Goal: Task Accomplishment & Management: Use online tool/utility

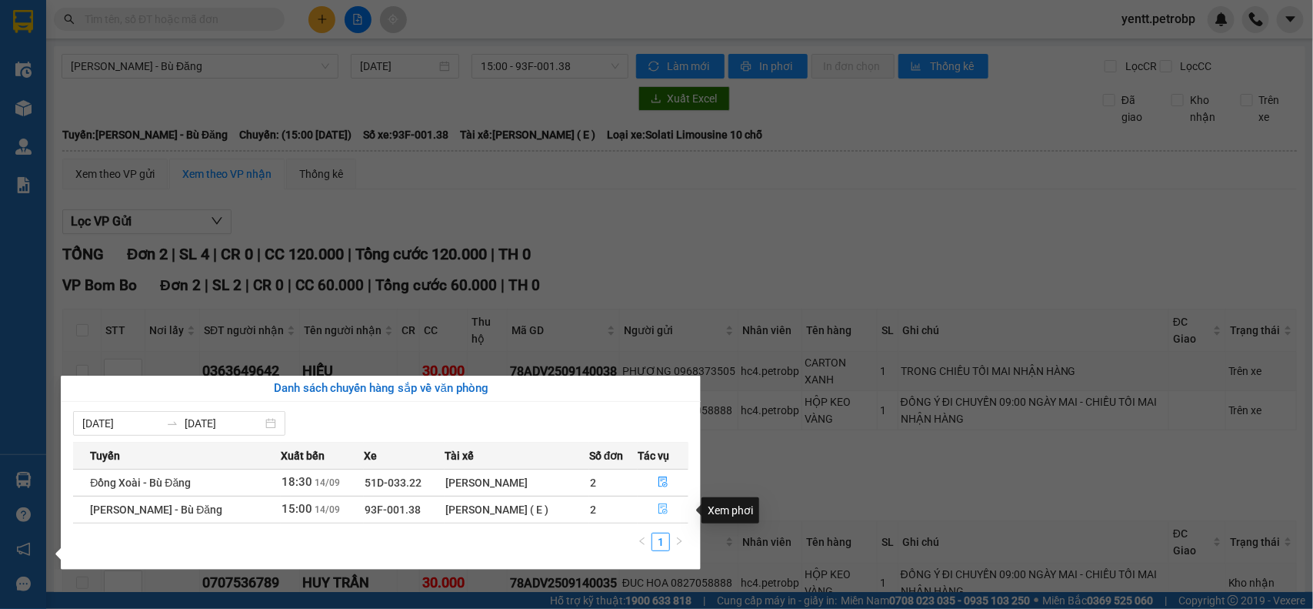
click at [660, 510] on icon "file-done" at bounding box center [663, 508] width 11 height 11
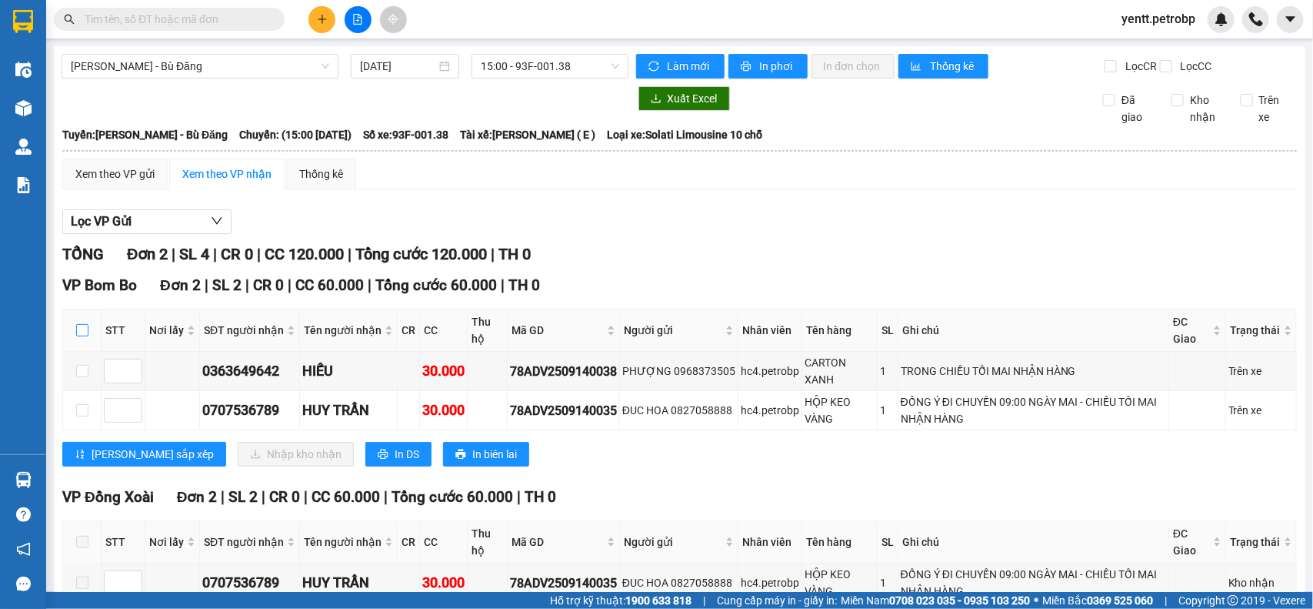
click at [76, 336] on input "checkbox" at bounding box center [82, 330] width 12 height 12
checkbox input "true"
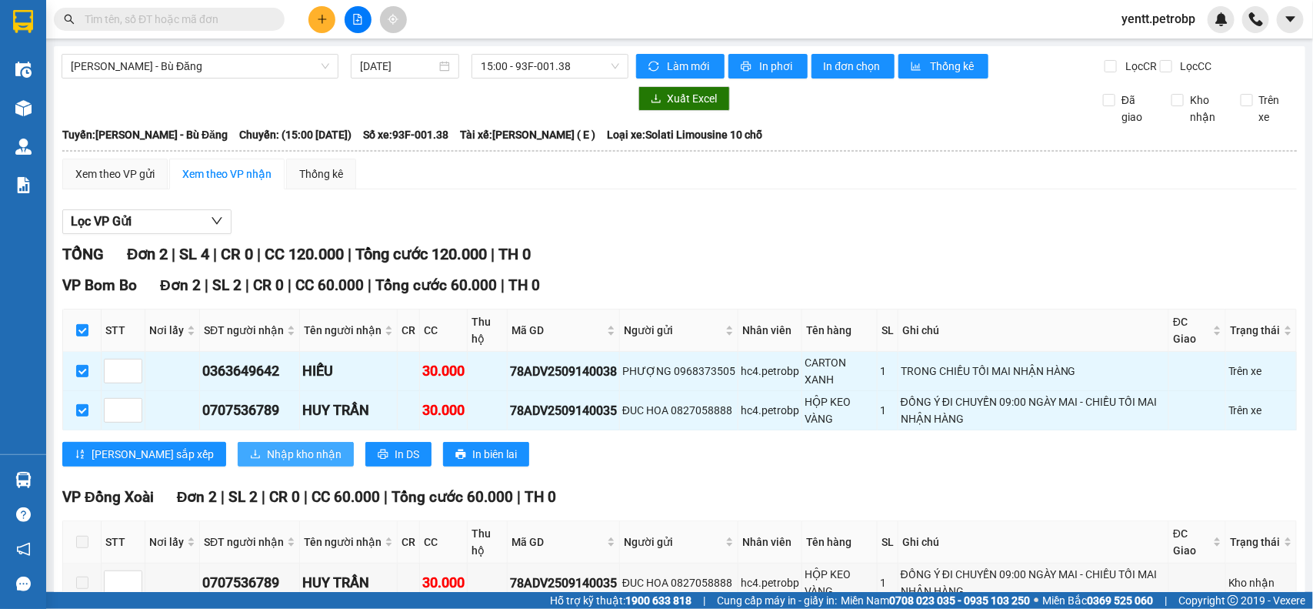
click at [267, 462] on span "Nhập kho nhận" at bounding box center [304, 453] width 75 height 17
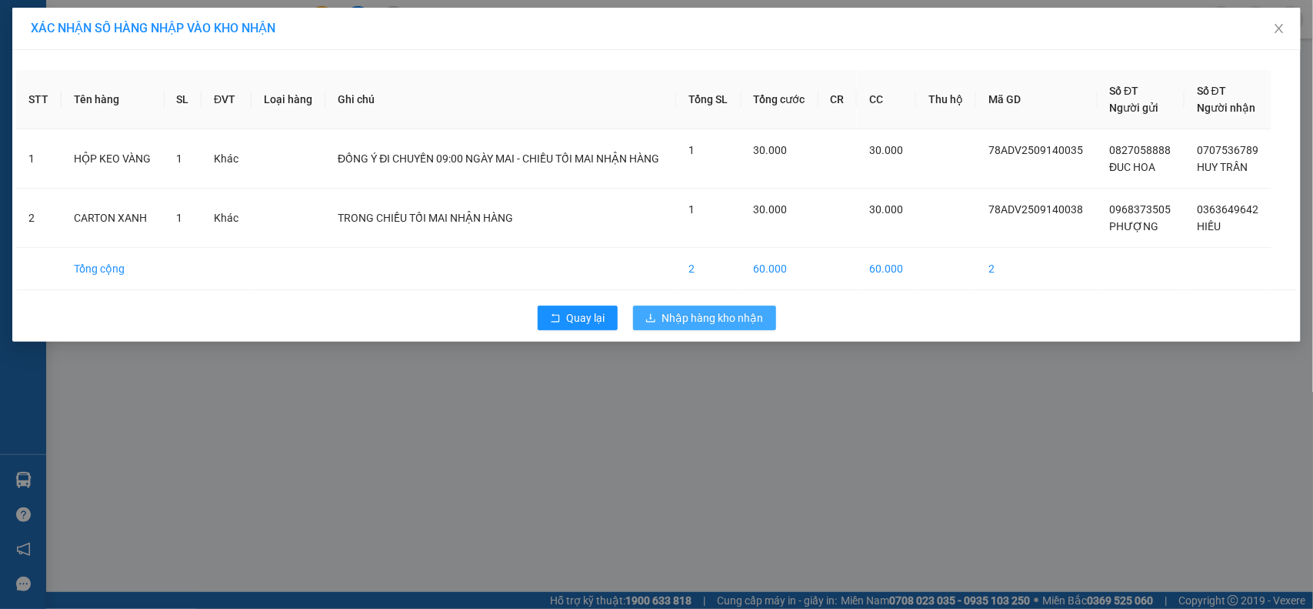
click at [759, 317] on span "Nhập hàng kho nhận" at bounding box center [713, 317] width 102 height 17
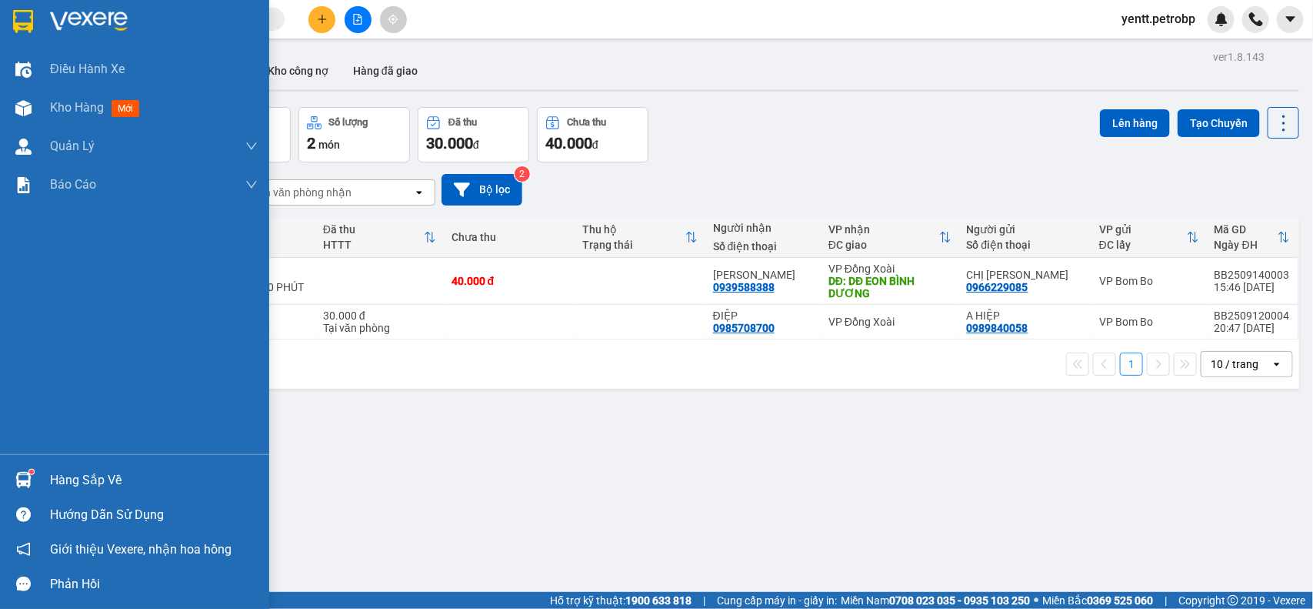
click at [78, 489] on div "Hàng sắp về" at bounding box center [154, 480] width 208 height 23
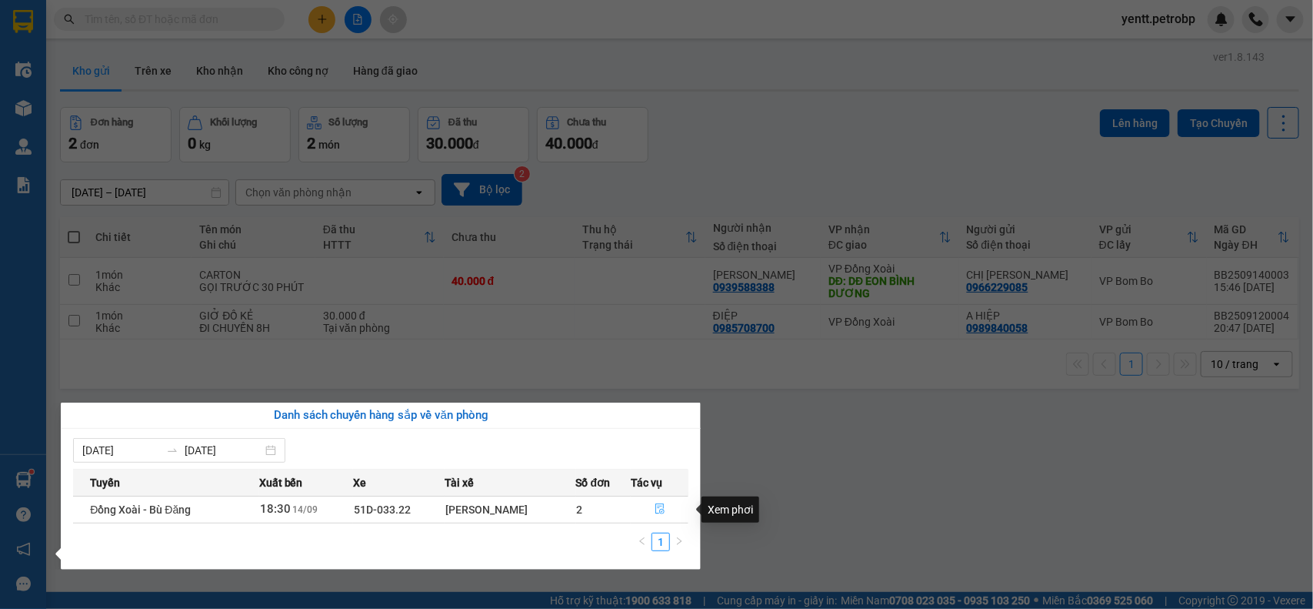
click at [658, 513] on icon "file-done" at bounding box center [660, 508] width 11 height 11
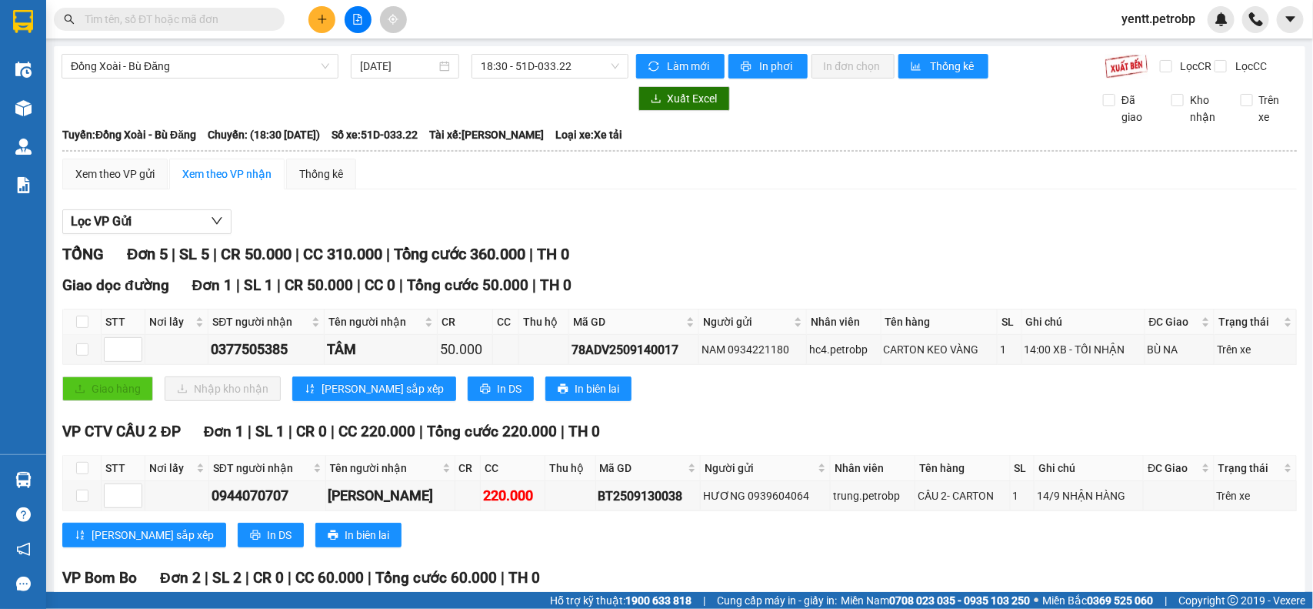
scroll to position [339, 0]
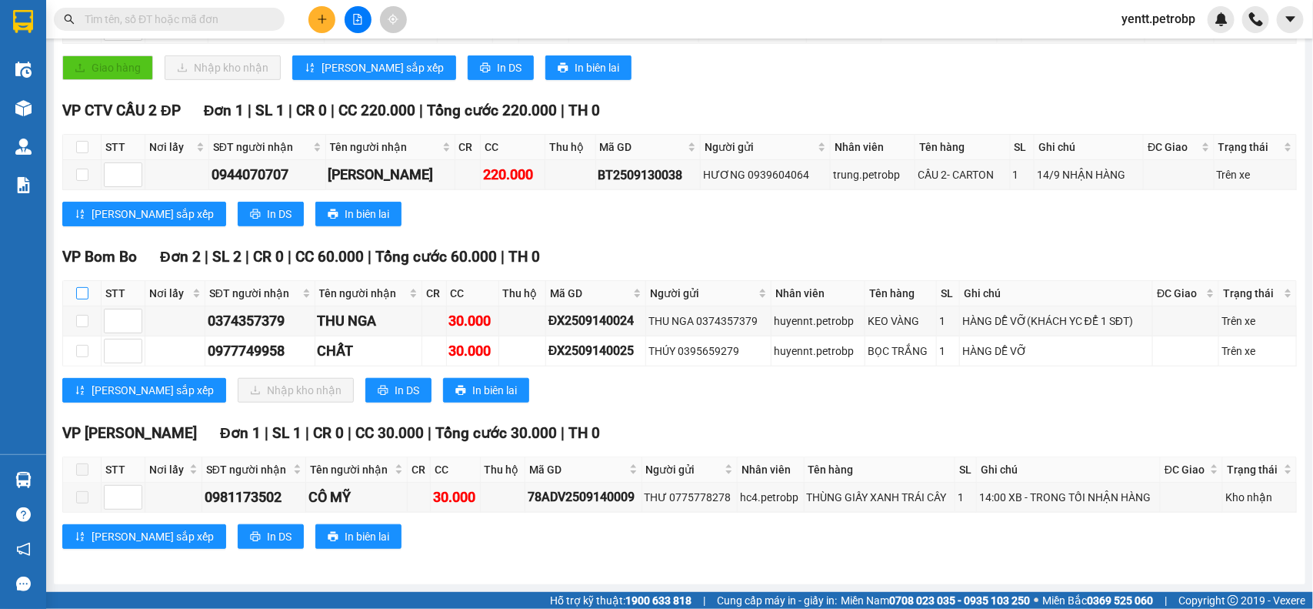
click at [81, 291] on input "checkbox" at bounding box center [82, 293] width 12 height 12
checkbox input "true"
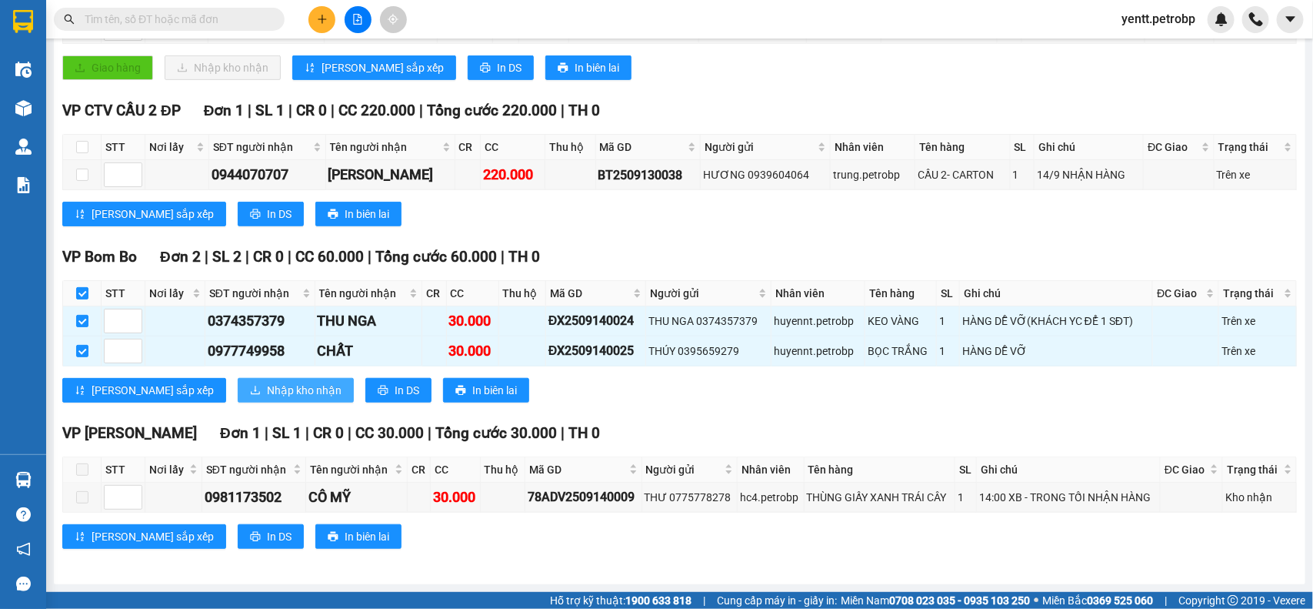
click at [267, 395] on span "Nhập kho nhận" at bounding box center [304, 390] width 75 height 17
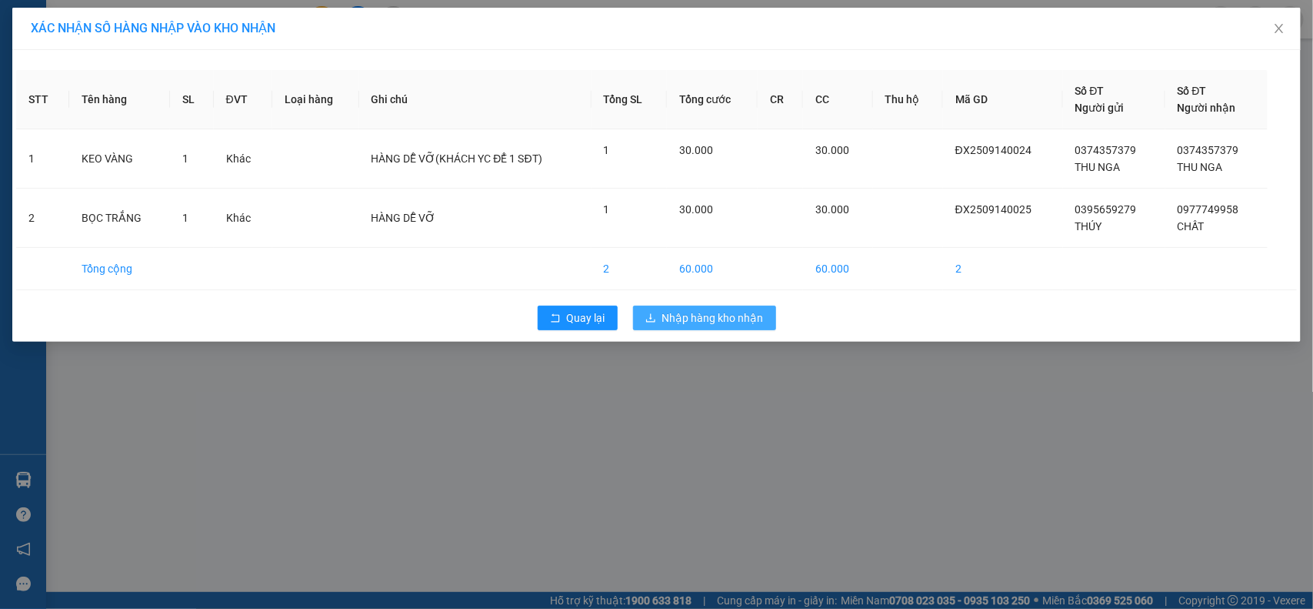
click at [705, 318] on span "Nhập hàng kho nhận" at bounding box center [713, 317] width 102 height 17
